Goal: Task Accomplishment & Management: Manage account settings

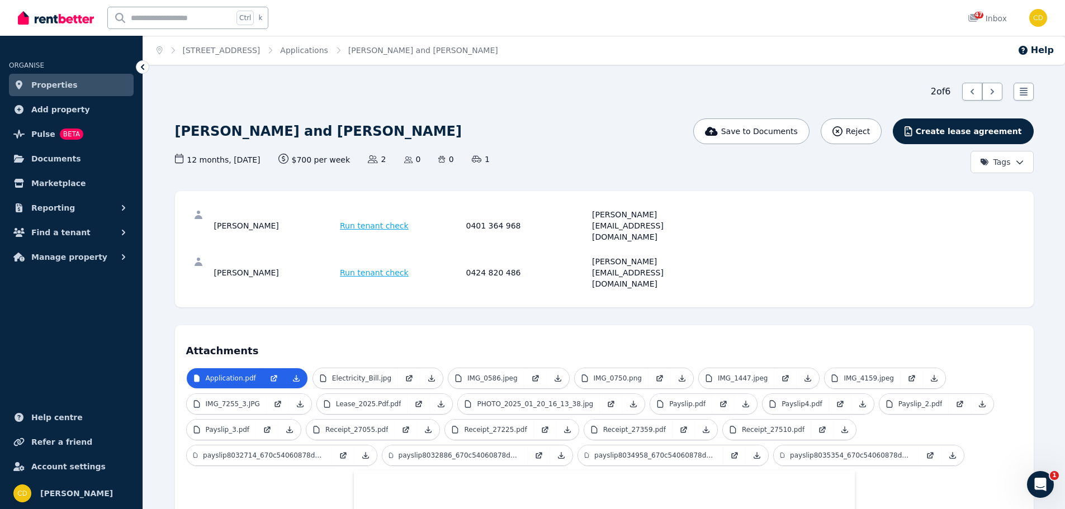
click at [70, 78] on link "Properties" at bounding box center [71, 85] width 125 height 22
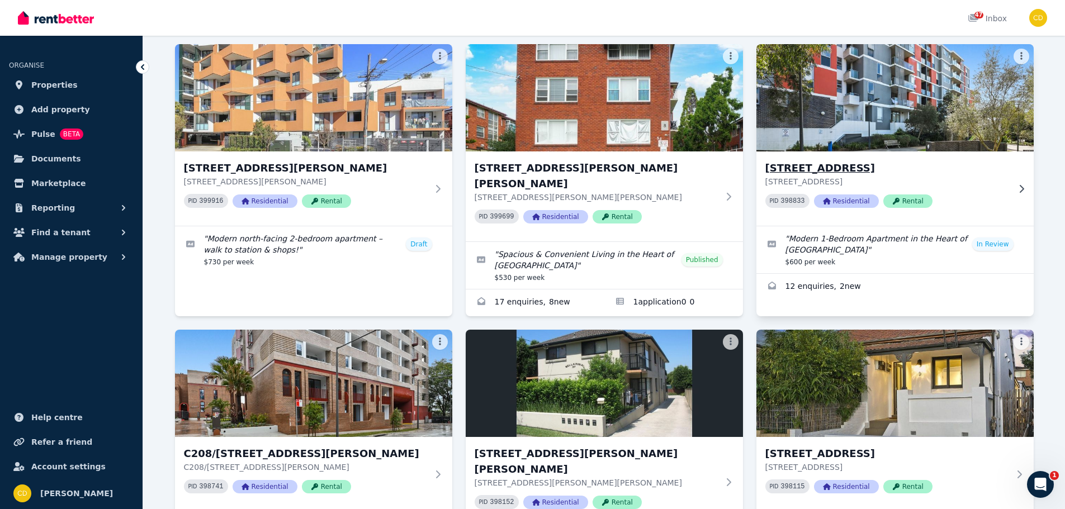
scroll to position [37, 0]
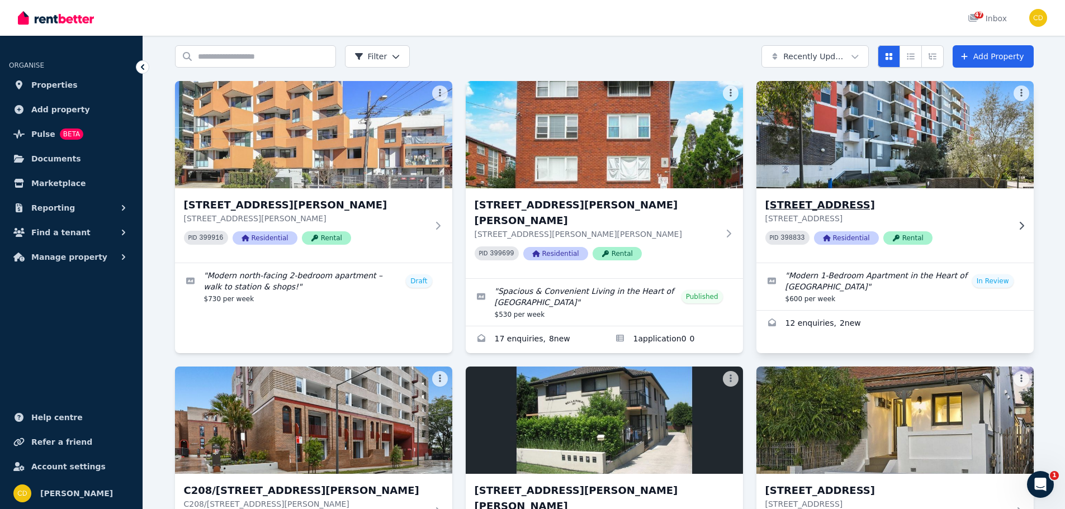
click at [986, 177] on img at bounding box center [894, 134] width 291 height 113
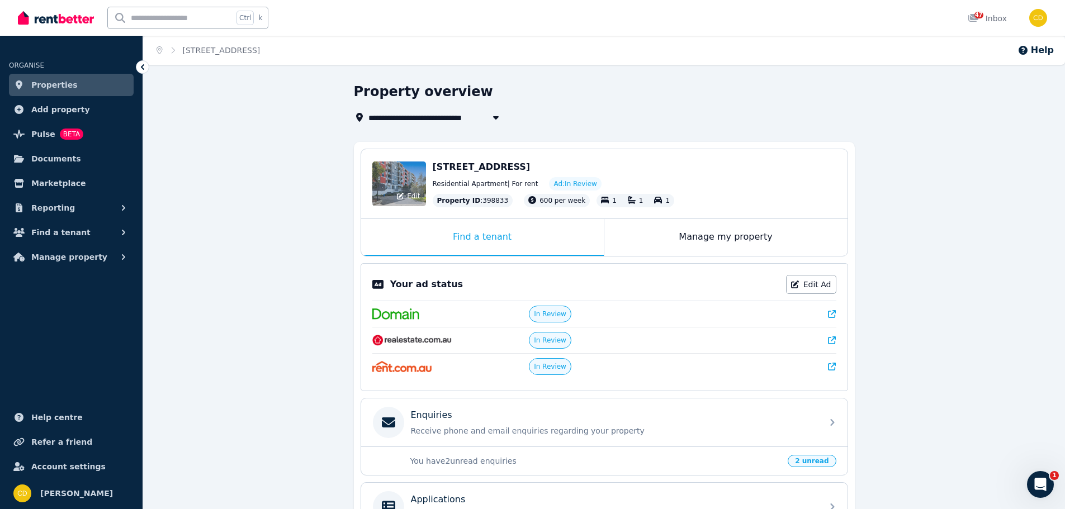
click at [373, 195] on div "Edit" at bounding box center [399, 184] width 54 height 45
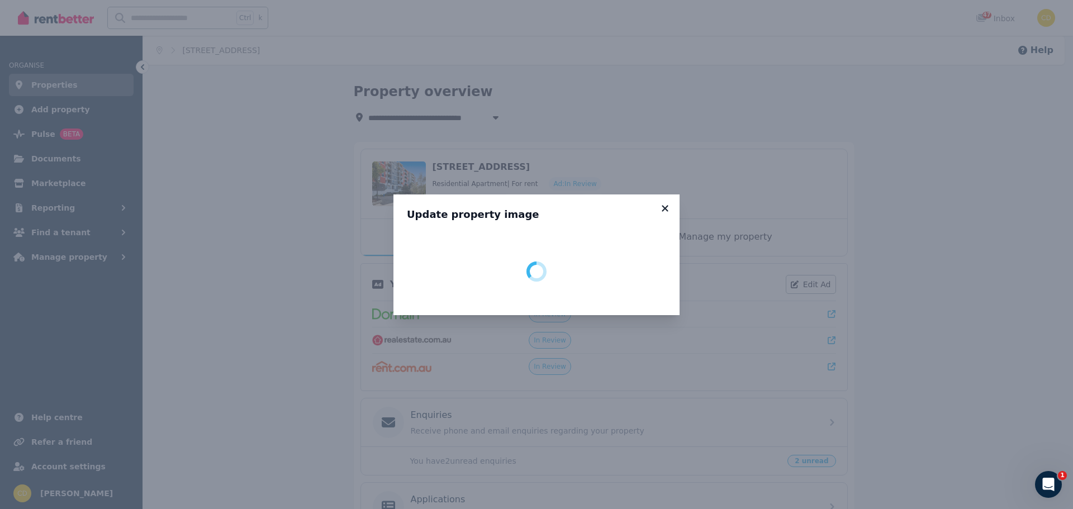
click at [665, 206] on div "Update property image" at bounding box center [537, 255] width 286 height 121
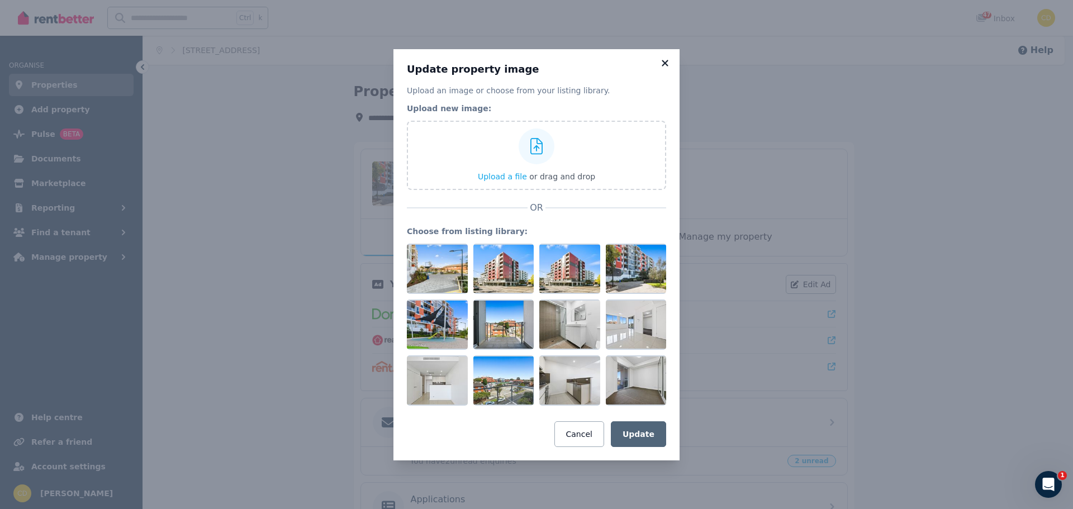
click at [665, 63] on icon at bounding box center [665, 63] width 6 height 6
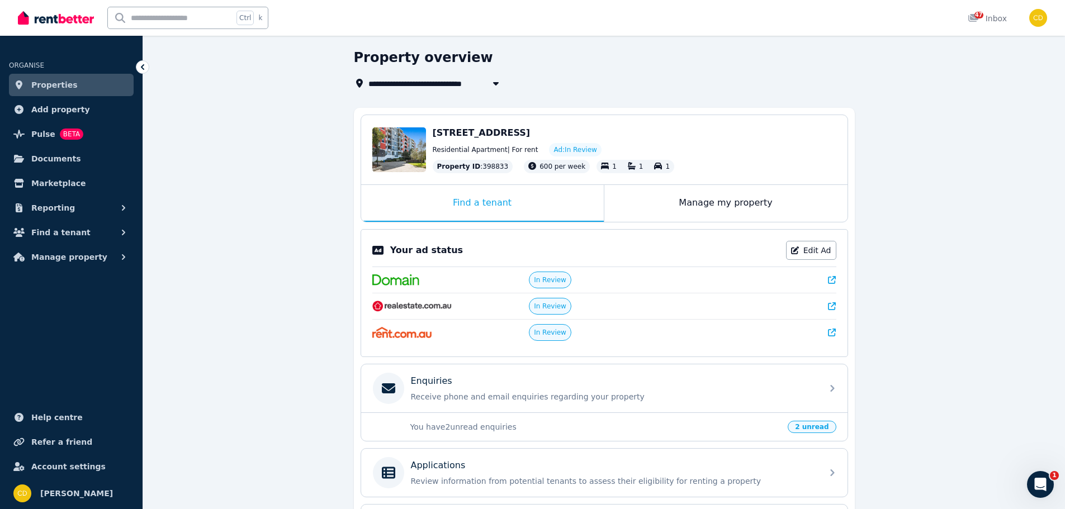
scroll to position [183, 0]
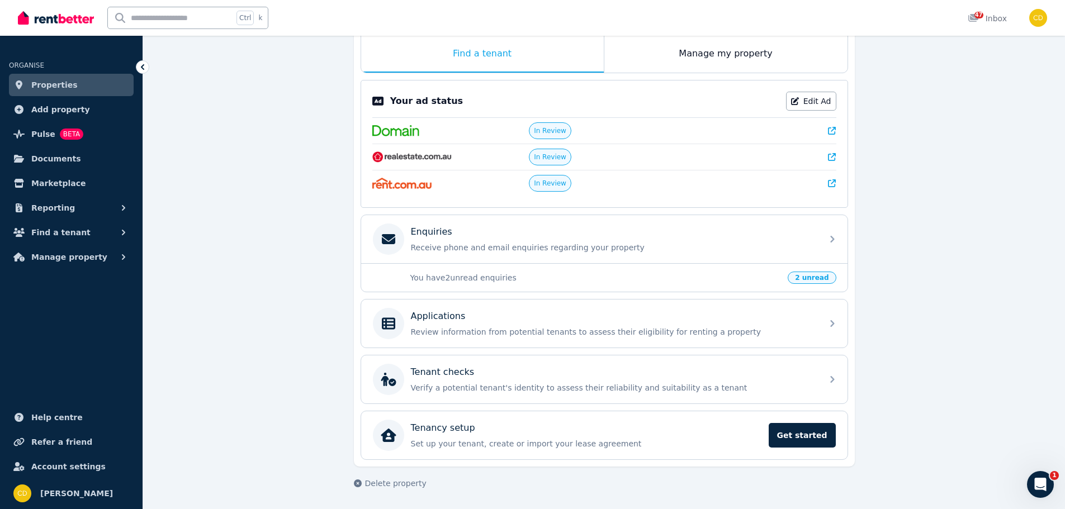
click at [831, 131] on icon at bounding box center [832, 131] width 8 height 8
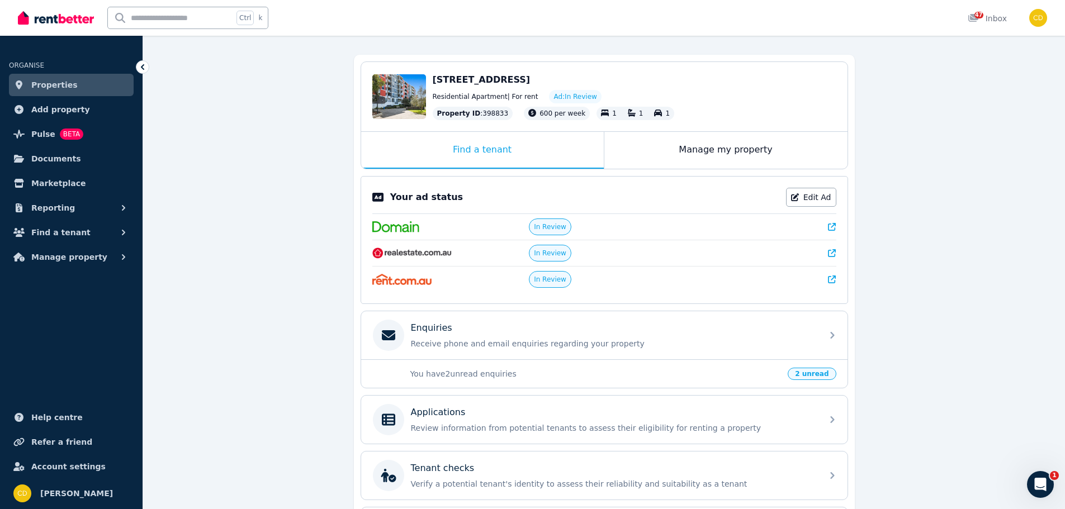
scroll to position [72, 0]
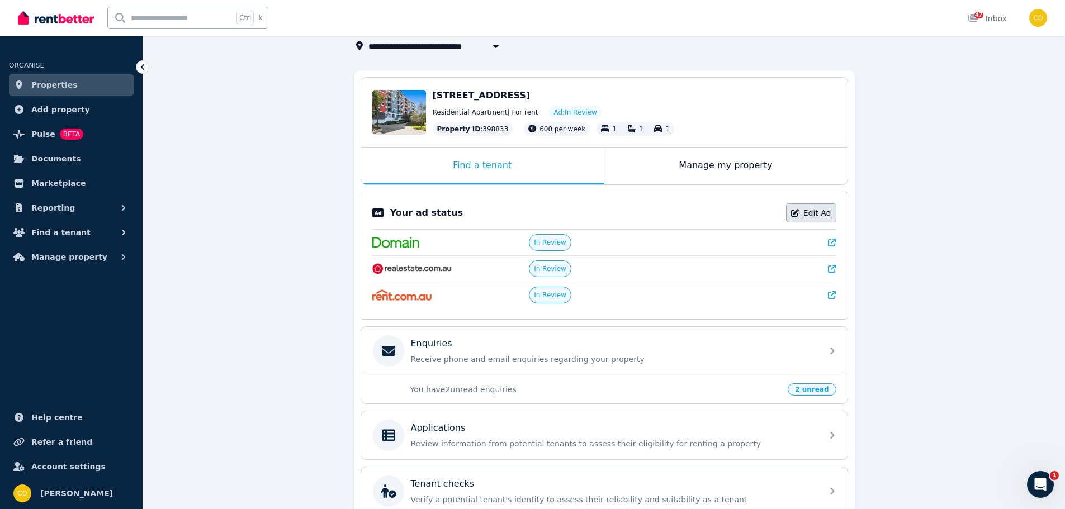
click at [798, 209] on icon at bounding box center [795, 213] width 8 height 8
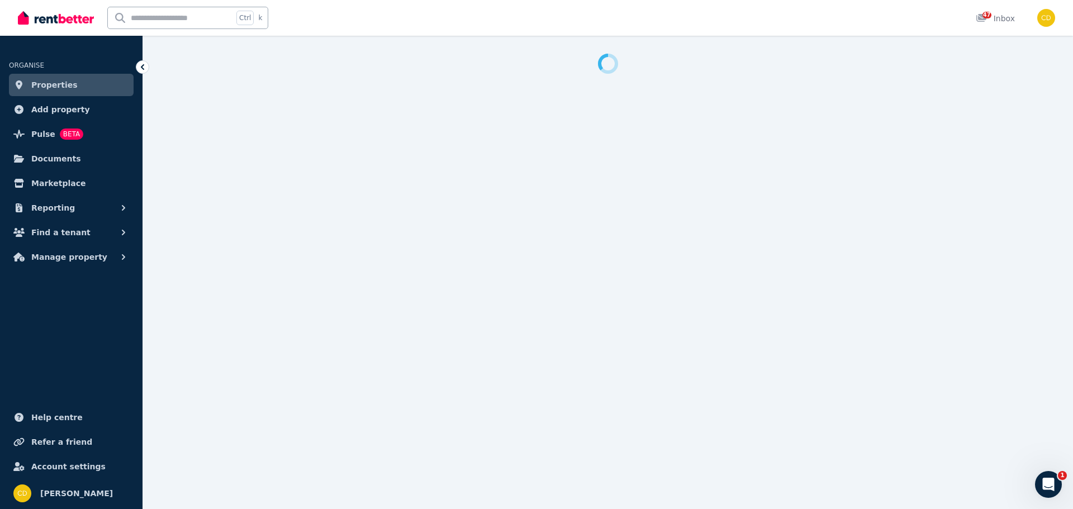
select select "**********"
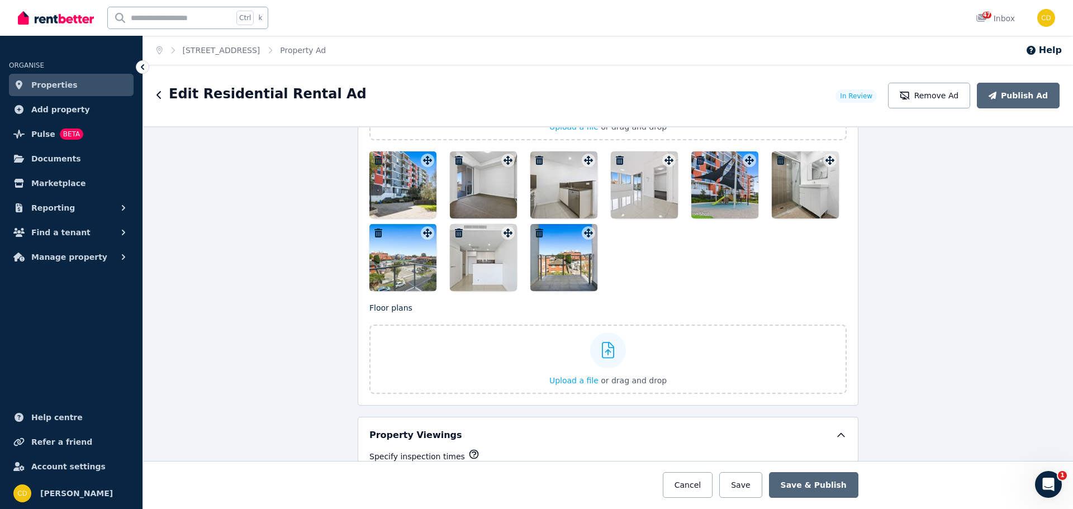
scroll to position [1454, 0]
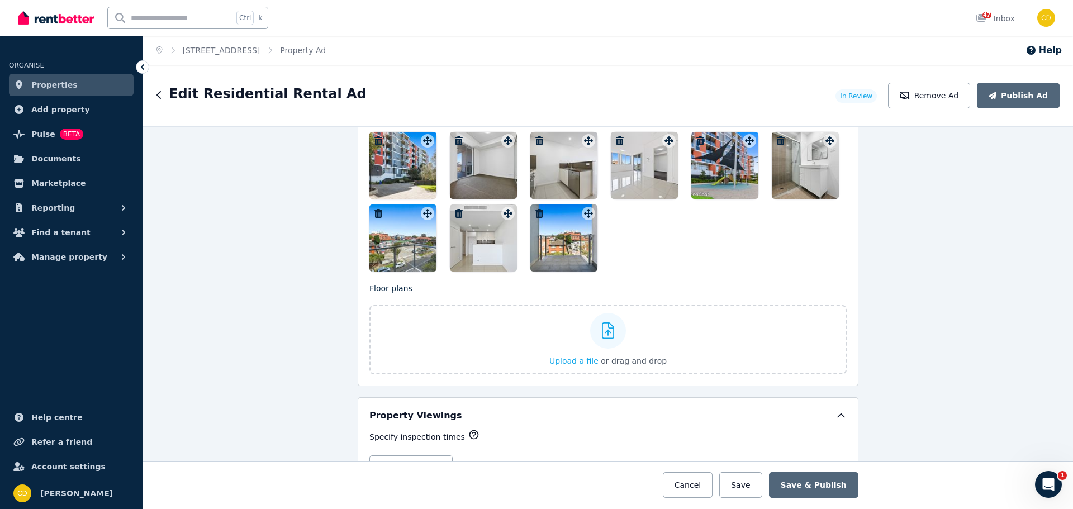
click at [403, 181] on div at bounding box center [403, 165] width 67 height 67
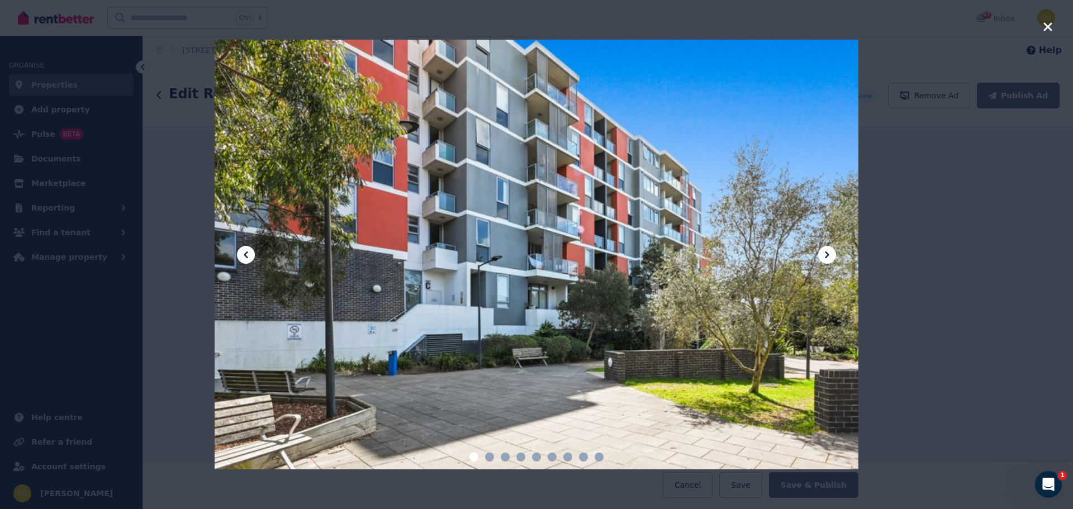
click at [824, 257] on icon at bounding box center [827, 254] width 13 height 13
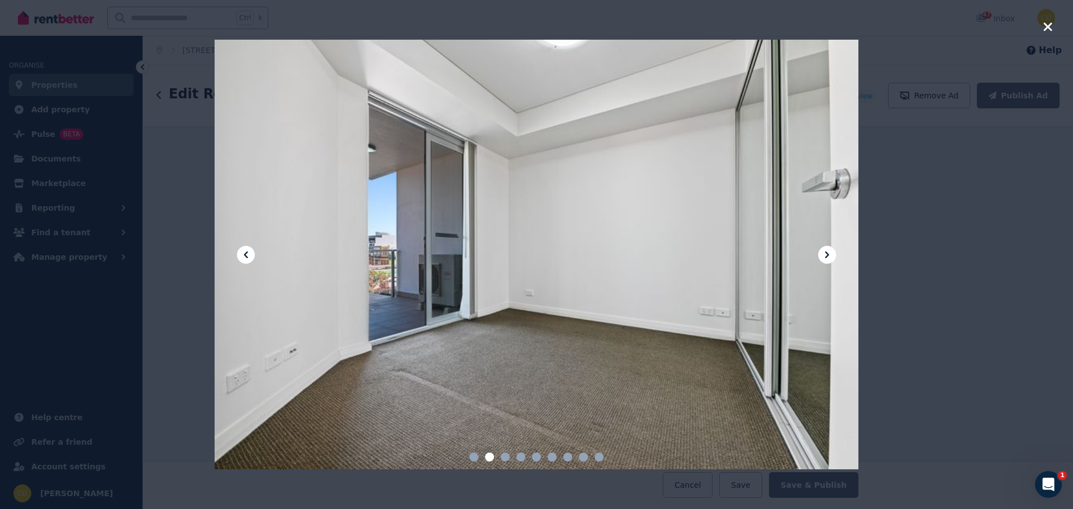
click at [824, 257] on icon at bounding box center [827, 254] width 13 height 13
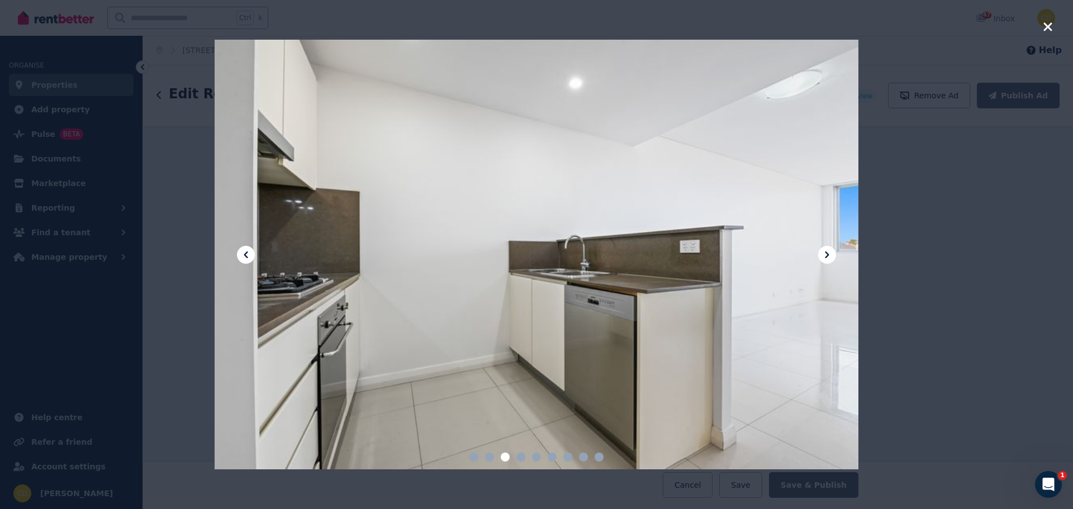
click at [824, 257] on icon at bounding box center [827, 254] width 13 height 13
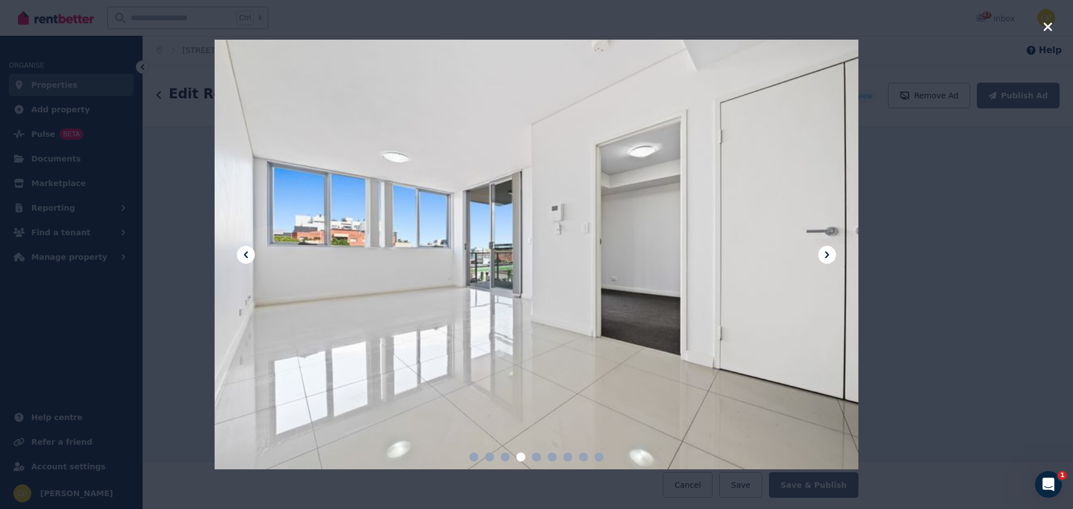
click at [824, 257] on icon at bounding box center [827, 254] width 13 height 13
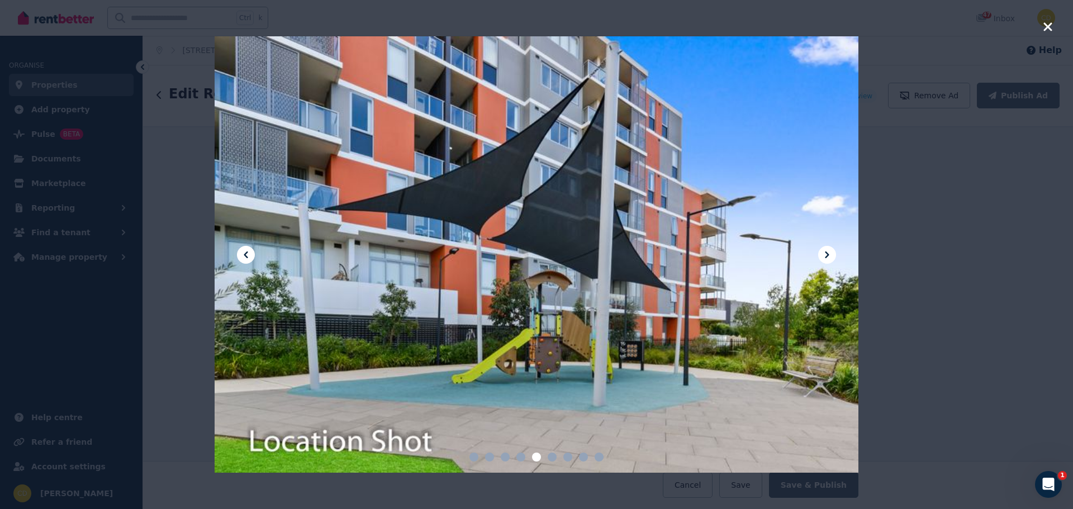
click at [824, 257] on icon at bounding box center [827, 254] width 13 height 13
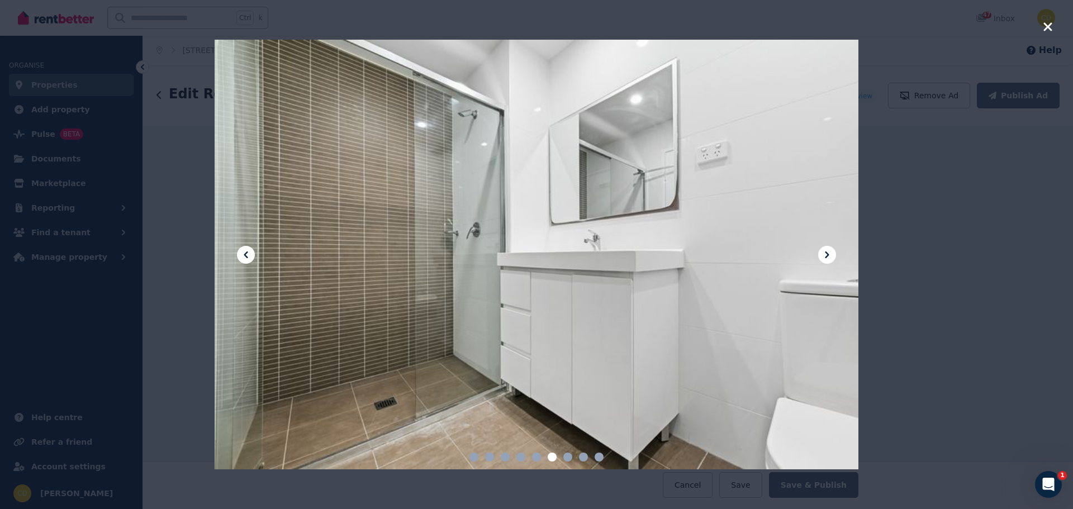
click at [824, 257] on icon at bounding box center [827, 254] width 13 height 13
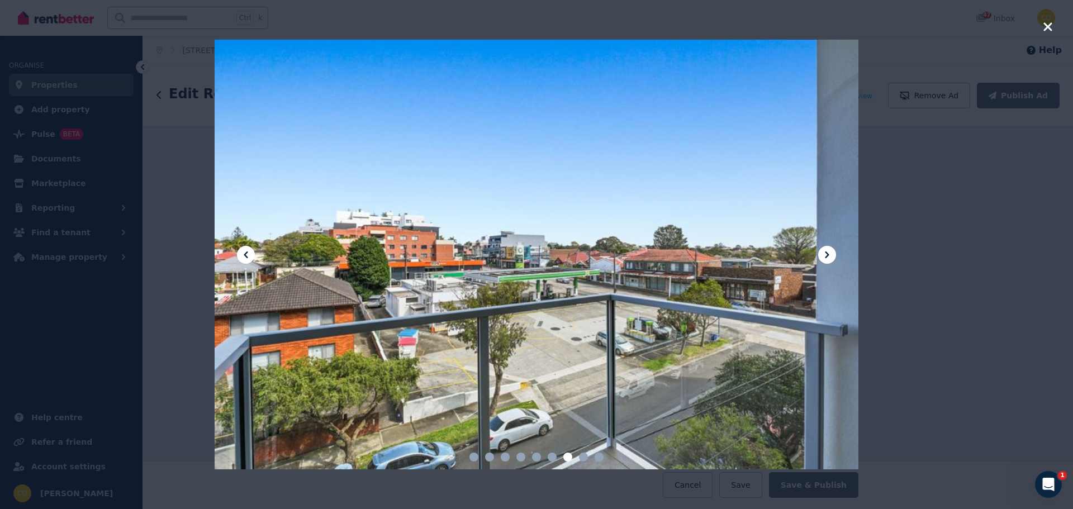
click at [824, 257] on icon at bounding box center [827, 254] width 13 height 13
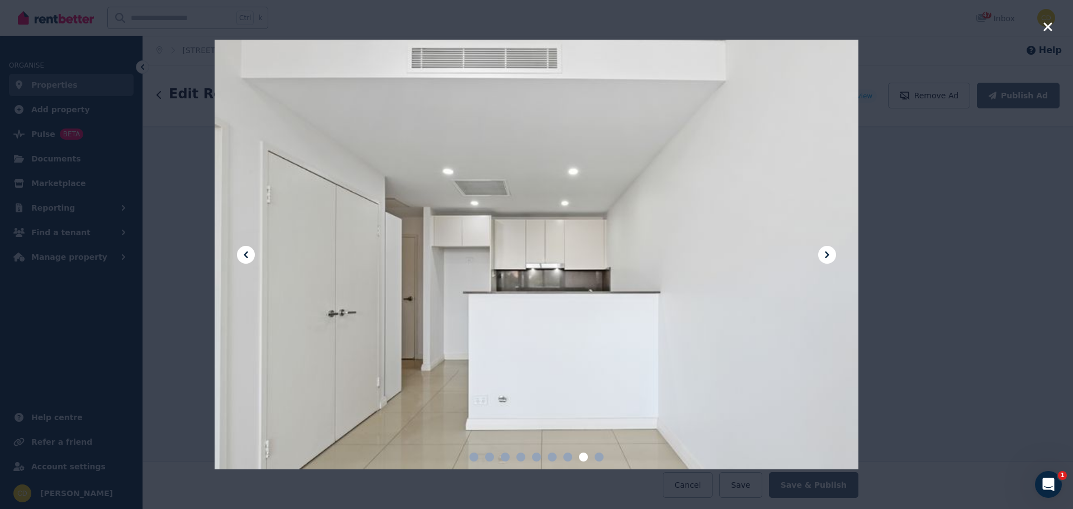
click at [824, 257] on icon at bounding box center [827, 254] width 13 height 13
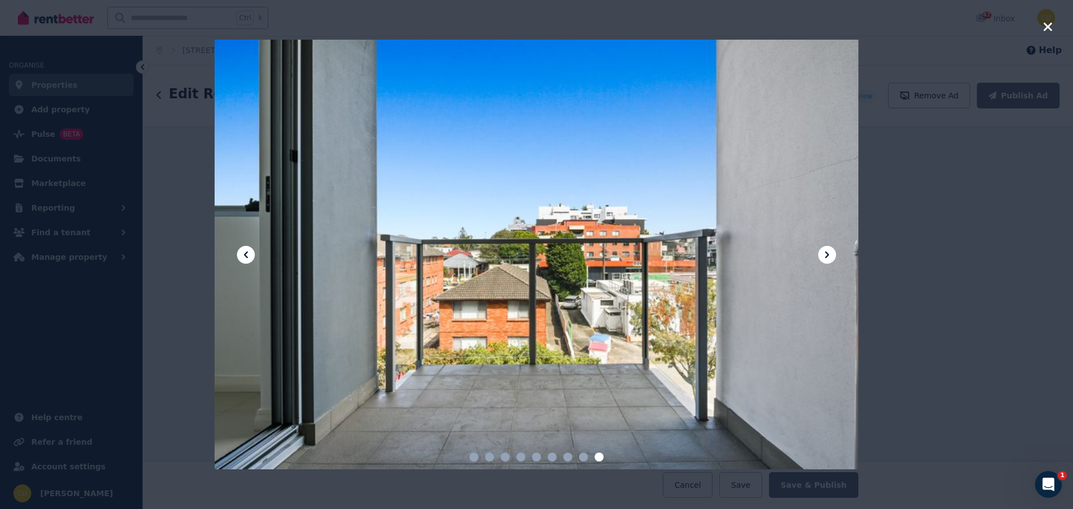
click at [824, 257] on icon at bounding box center [827, 254] width 13 height 13
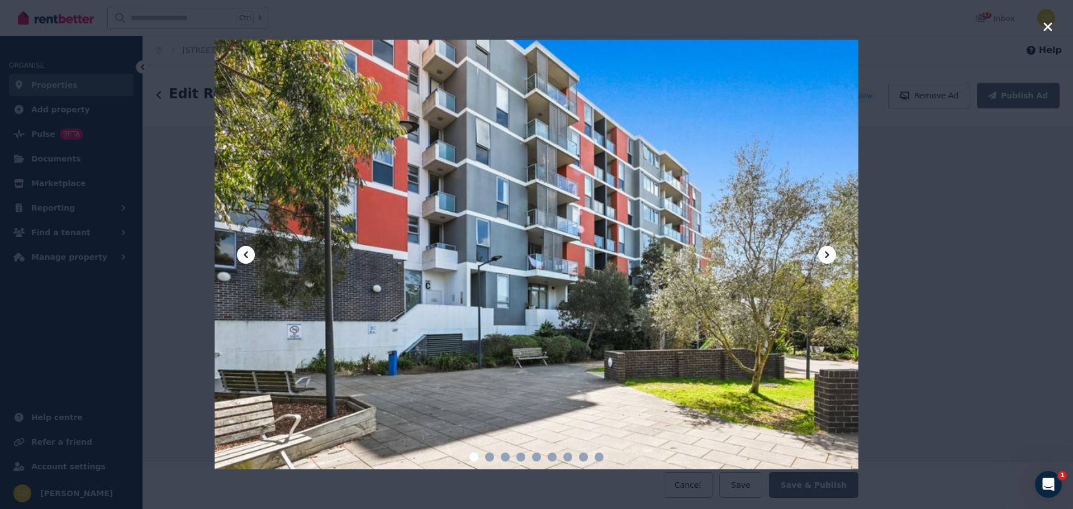
click at [1048, 22] on icon "button" at bounding box center [1048, 26] width 10 height 13
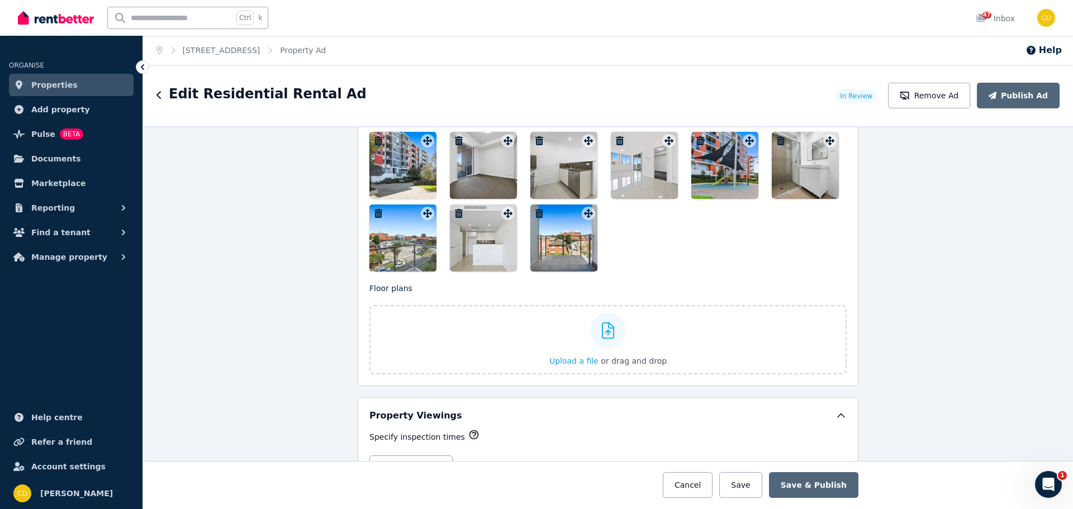
click at [536, 212] on icon "button" at bounding box center [540, 213] width 8 height 9
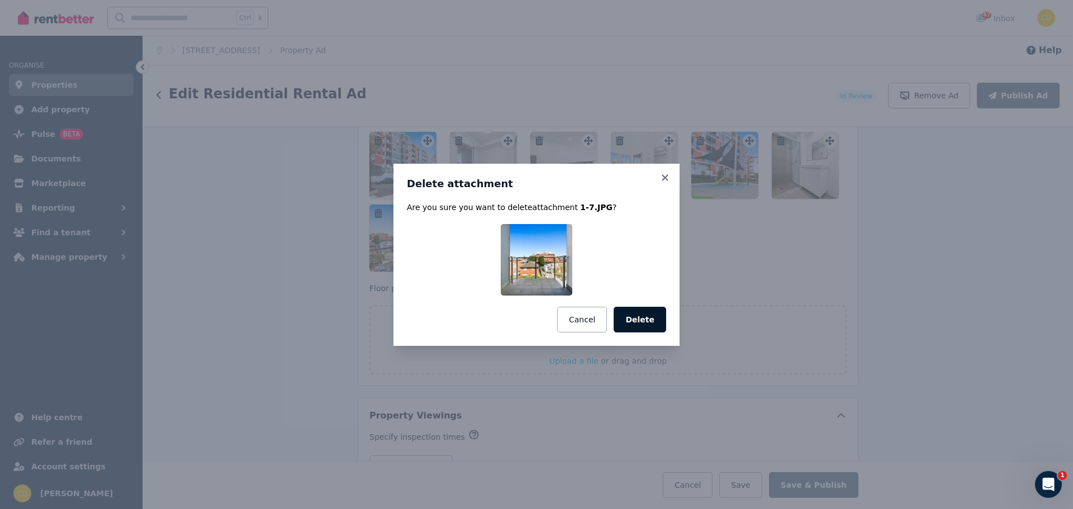
click at [631, 320] on button "Delete" at bounding box center [640, 320] width 53 height 26
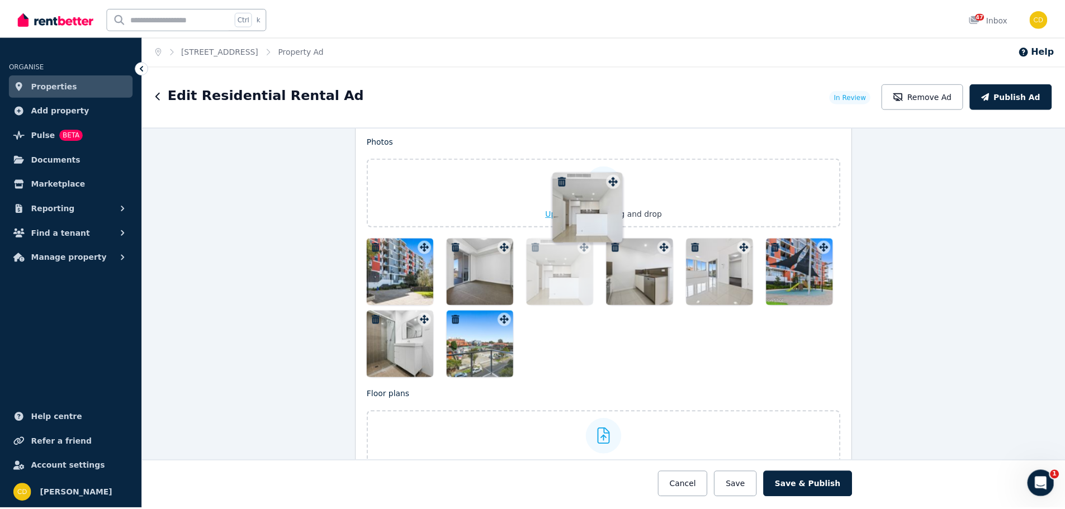
scroll to position [1338, 0]
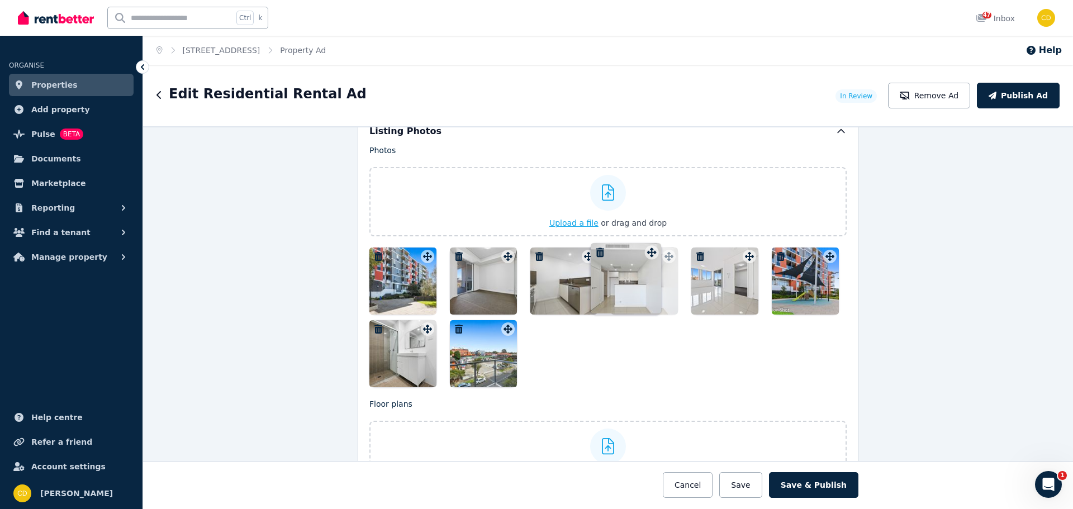
drag, startPoint x: 502, startPoint y: 207, endPoint x: 692, endPoint y: 235, distance: 191.5
click at [649, 236] on div "Photos Upload a file or drag and drop To pick up a draggable item, press the sp…" at bounding box center [608, 266] width 477 height 243
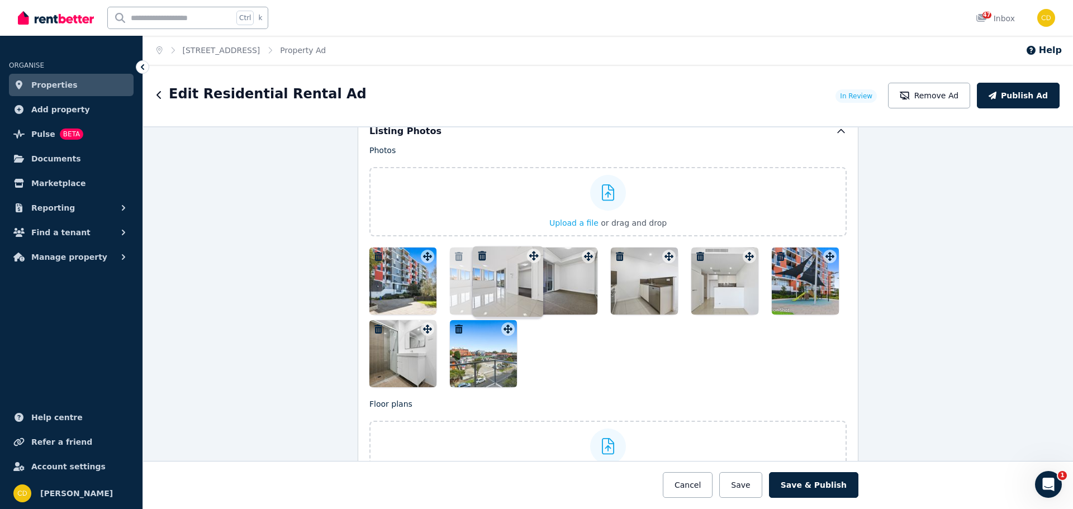
drag, startPoint x: 745, startPoint y: 258, endPoint x: 514, endPoint y: 247, distance: 230.6
click at [514, 247] on div "Photos Upload a file or drag and drop To pick up a draggable item, press the sp…" at bounding box center [608, 266] width 477 height 243
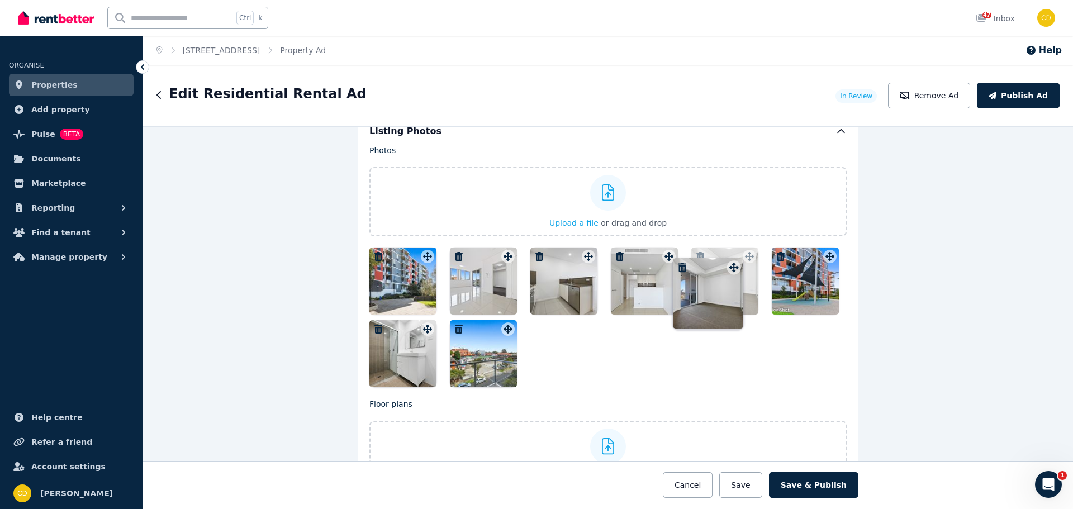
drag, startPoint x: 588, startPoint y: 258, endPoint x: 736, endPoint y: 259, distance: 148.2
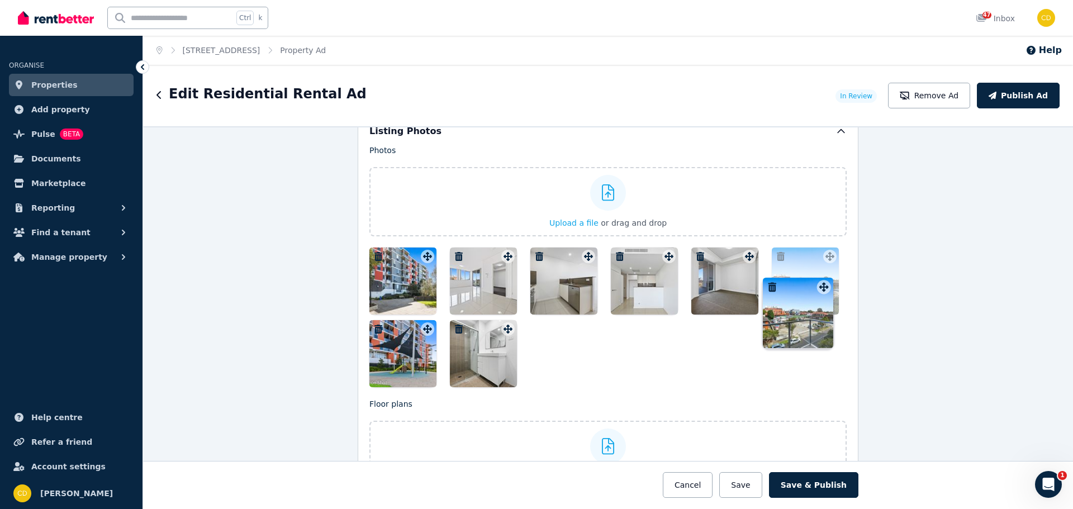
drag, startPoint x: 507, startPoint y: 329, endPoint x: 826, endPoint y: 277, distance: 322.9
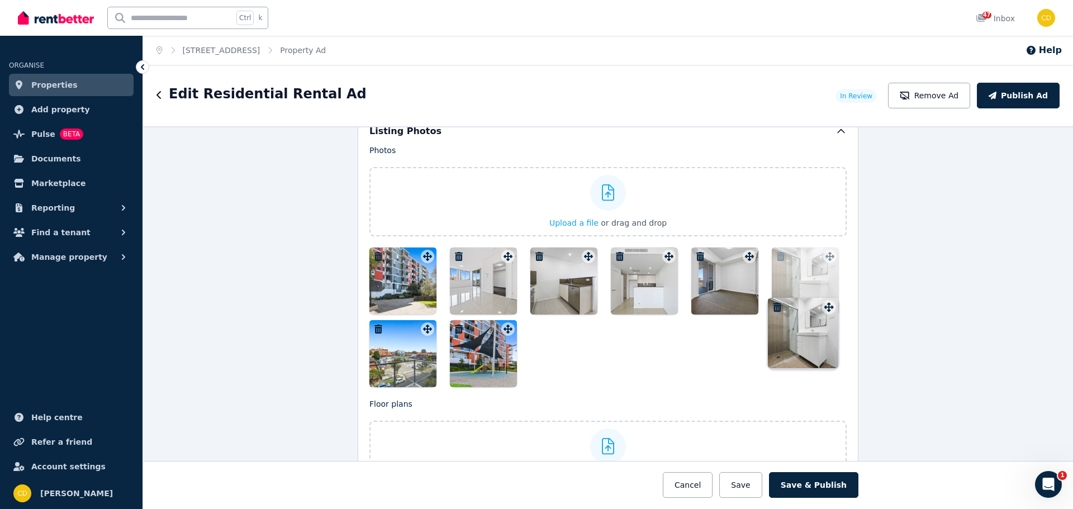
drag, startPoint x: 501, startPoint y: 333, endPoint x: 825, endPoint y: 301, distance: 324.7
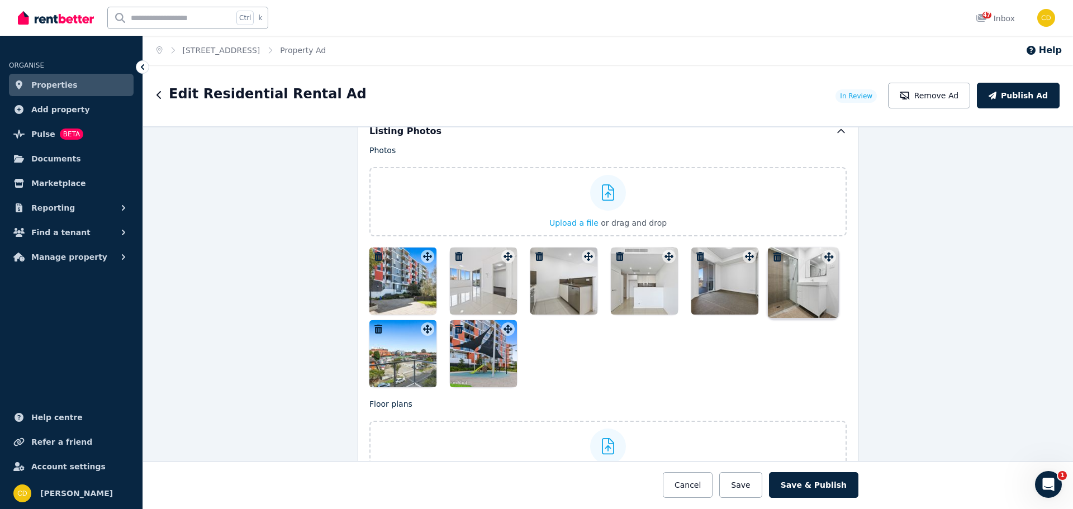
click at [825, 301] on div "Photos Upload a file or drag and drop To pick up a draggable item, press the sp…" at bounding box center [608, 266] width 477 height 243
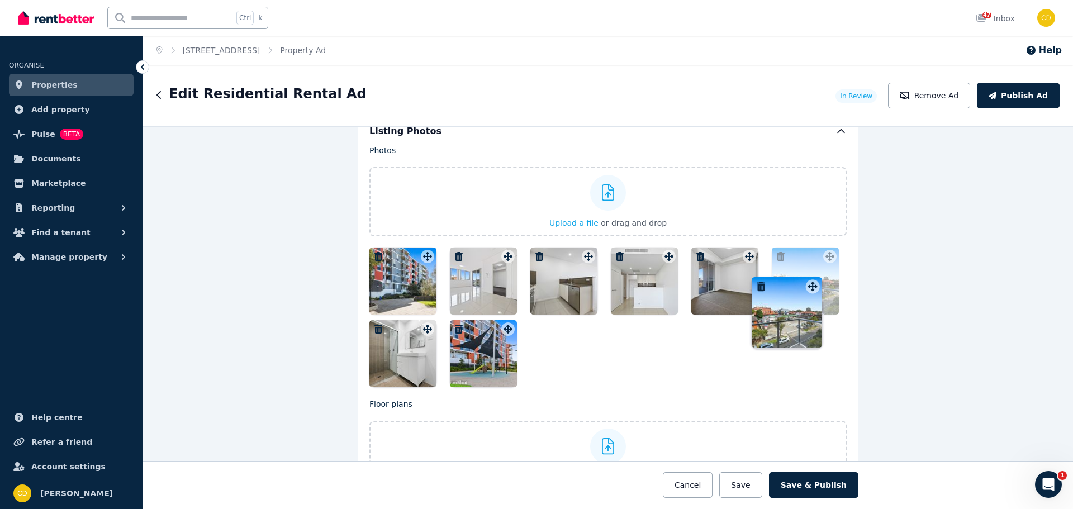
drag, startPoint x: 422, startPoint y: 332, endPoint x: 810, endPoint y: 279, distance: 391.5
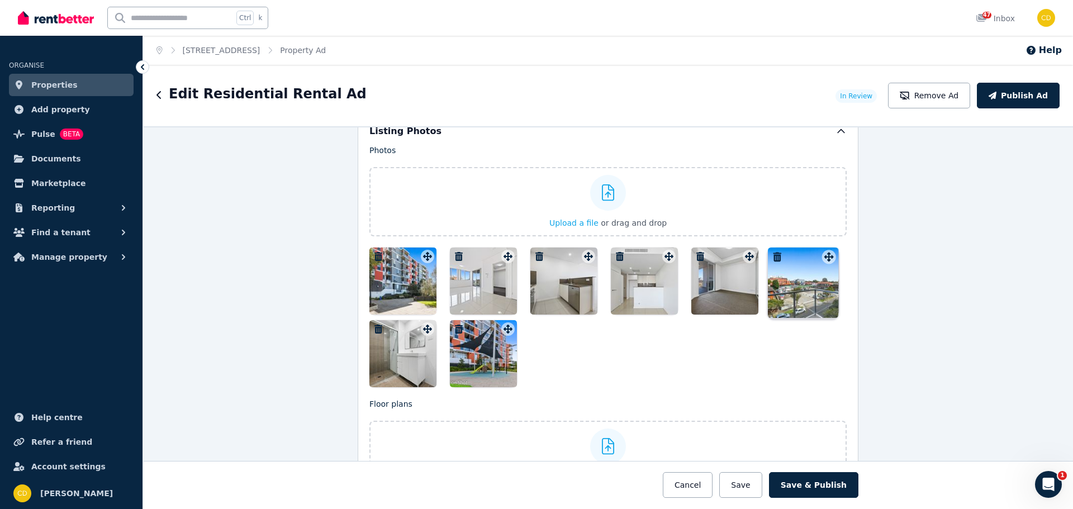
click at [810, 279] on div "Photos Upload a file or drag and drop To pick up a draggable item, press the sp…" at bounding box center [608, 266] width 477 height 243
click at [806, 489] on button "Save & Publish" at bounding box center [813, 485] width 89 height 26
